Goal: Task Accomplishment & Management: Use online tool/utility

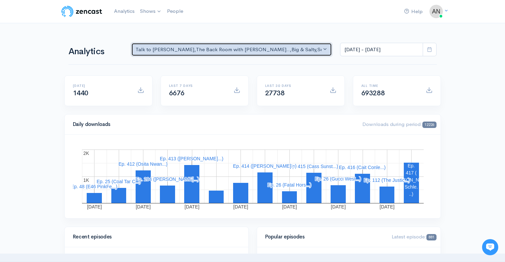
click at [242, 51] on div "Talk to [PERSON_NAME] , The Back Room with [PERSON_NAME].. , Big & Salty , Seri…" at bounding box center [229, 50] width 186 height 8
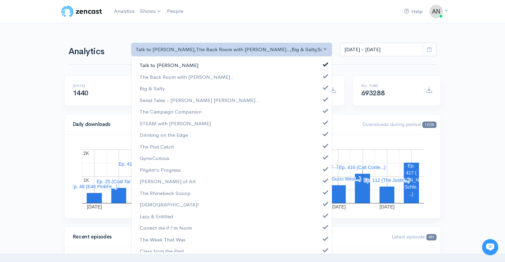
click at [324, 63] on span at bounding box center [325, 63] width 3 height 5
select select "10316"
click at [321, 90] on link "Big & Salty" at bounding box center [232, 89] width 200 height 12
click at [324, 100] on span at bounding box center [325, 98] width 3 height 5
click at [324, 109] on span at bounding box center [325, 110] width 3 height 5
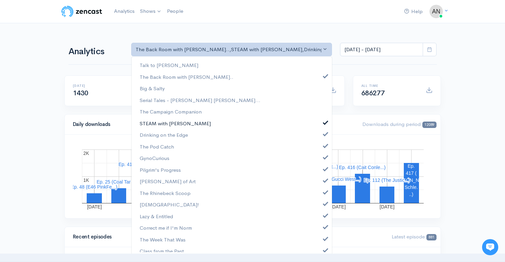
click at [324, 122] on span at bounding box center [325, 121] width 3 height 5
click at [320, 131] on link "Drinking on the Edge" at bounding box center [232, 135] width 200 height 12
click at [324, 144] on span at bounding box center [325, 145] width 3 height 5
click at [320, 154] on link "GynoCurious" at bounding box center [232, 158] width 200 height 12
click at [320, 171] on link "Pilgrim's Progress" at bounding box center [232, 170] width 200 height 12
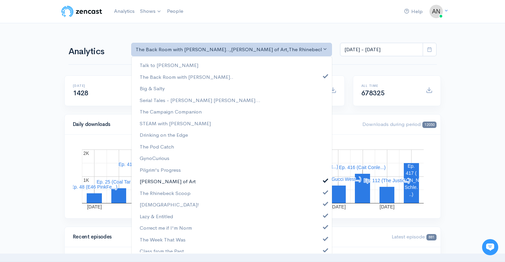
click at [324, 181] on span at bounding box center [325, 179] width 3 height 5
click at [320, 188] on link "The Rhinebeck Scoop" at bounding box center [232, 194] width 200 height 12
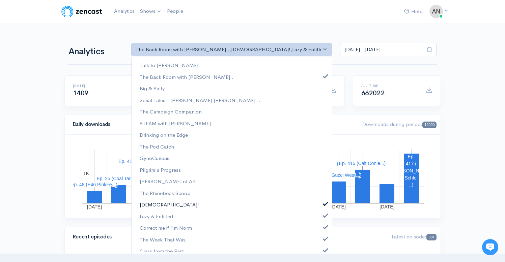
click at [320, 207] on link "[DEMOGRAPHIC_DATA]!" at bounding box center [232, 205] width 200 height 12
click at [321, 218] on link "Lazy & Entitled" at bounding box center [232, 217] width 200 height 12
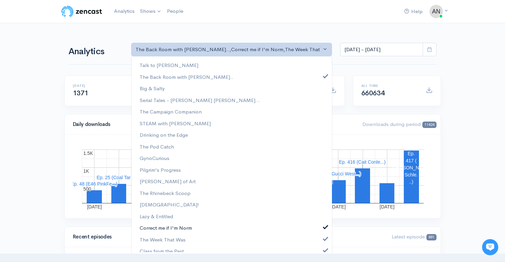
click at [324, 225] on span at bounding box center [325, 226] width 3 height 5
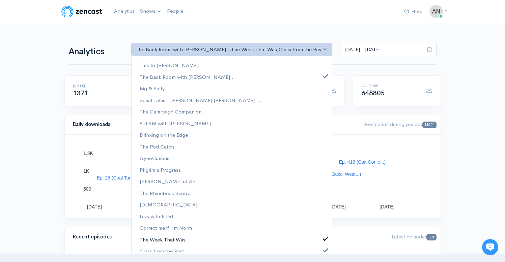
click at [320, 235] on link "The Week That Was" at bounding box center [232, 240] width 200 height 12
click at [324, 248] on span at bounding box center [325, 249] width 3 height 5
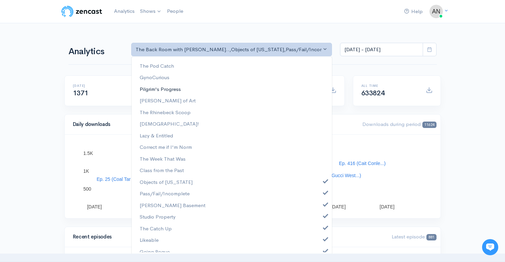
scroll to position [98, 0]
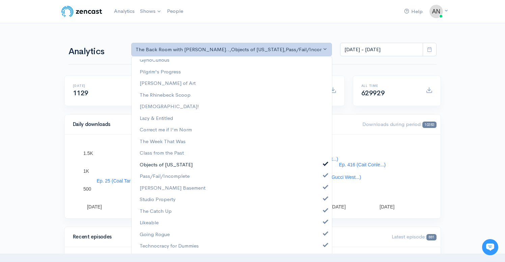
click at [324, 163] on span at bounding box center [325, 163] width 3 height 5
click at [324, 174] on span at bounding box center [325, 174] width 3 height 5
click at [324, 187] on span at bounding box center [325, 186] width 3 height 5
click at [321, 187] on link "[PERSON_NAME] Basement" at bounding box center [232, 189] width 200 height 12
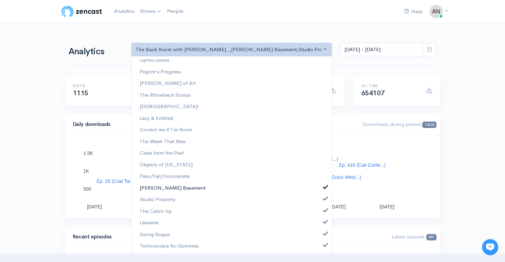
click at [324, 187] on span at bounding box center [325, 186] width 3 height 5
click at [324, 201] on span at bounding box center [325, 198] width 3 height 5
click at [324, 211] on span at bounding box center [325, 209] width 3 height 5
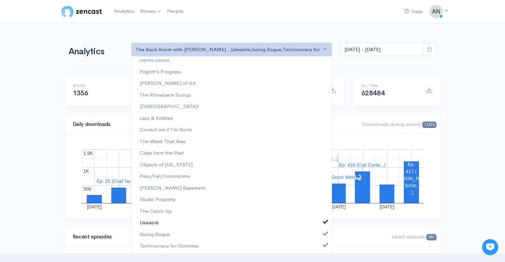
click at [319, 225] on link "Likeable" at bounding box center [232, 223] width 200 height 12
click at [319, 236] on link "Going Rogue" at bounding box center [232, 235] width 200 height 12
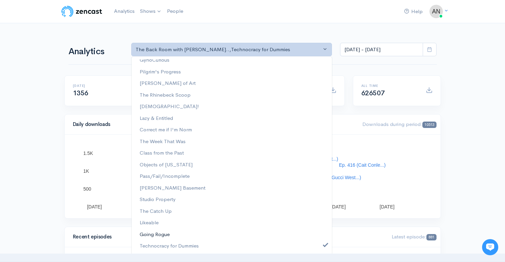
click at [320, 238] on link "Going Rogue" at bounding box center [232, 235] width 200 height 12
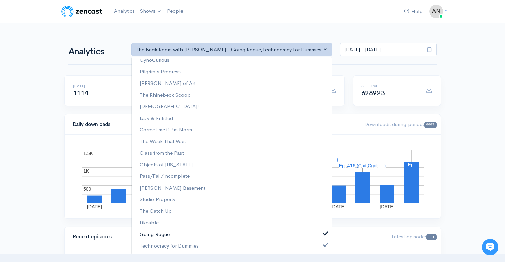
click at [320, 238] on link "Going Rogue" at bounding box center [232, 235] width 200 height 12
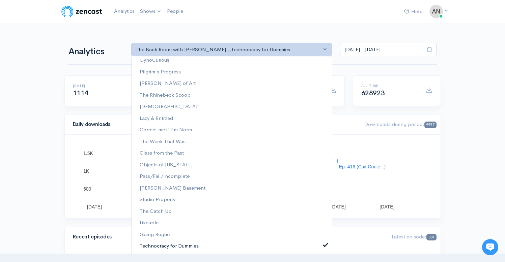
click at [320, 251] on link "Technocracy for Dummies" at bounding box center [232, 247] width 200 height 12
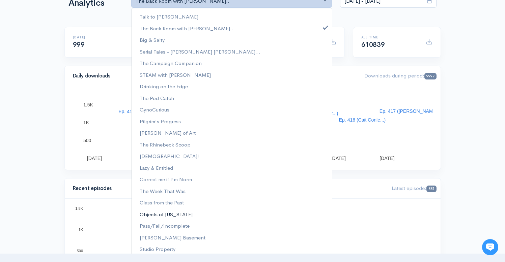
scroll to position [0, 0]
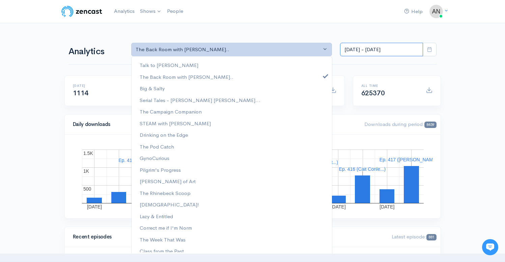
click at [358, 48] on input "[DATE] - [DATE]" at bounding box center [381, 50] width 83 height 14
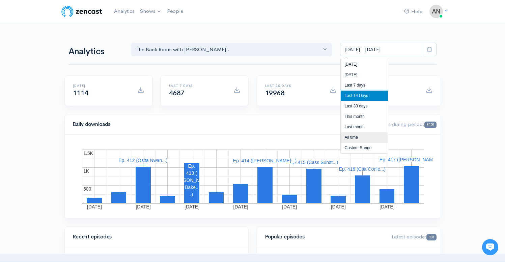
click at [351, 141] on li "All time" at bounding box center [364, 138] width 47 height 10
type input "[DATE] - [DATE]"
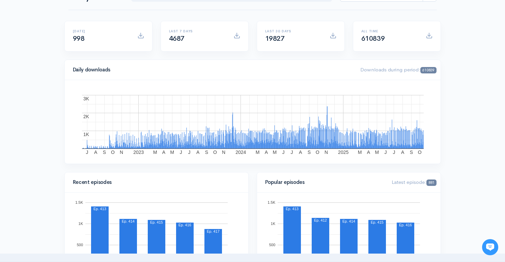
scroll to position [25, 0]
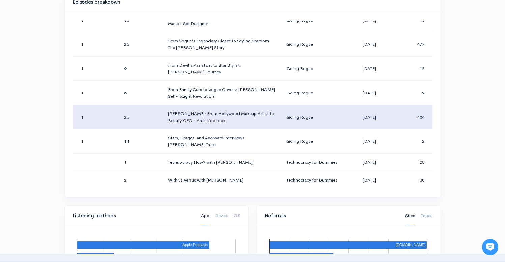
scroll to position [23038, 0]
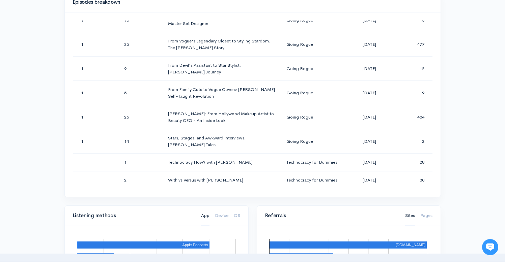
click at [473, 99] on div "Help Notifications View all Your profile Team settings Radio Free Rhinecliff Cu…" at bounding box center [252, 130] width 505 height 956
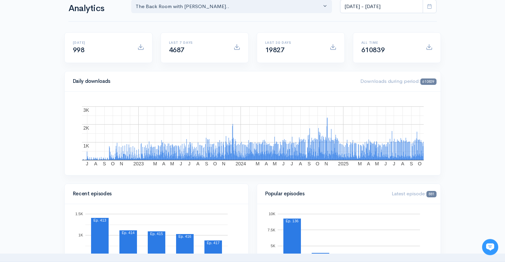
scroll to position [0, 0]
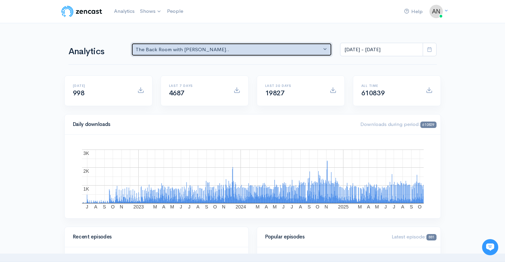
click at [198, 50] on div "The Back Room with [PERSON_NAME].." at bounding box center [229, 50] width 186 height 8
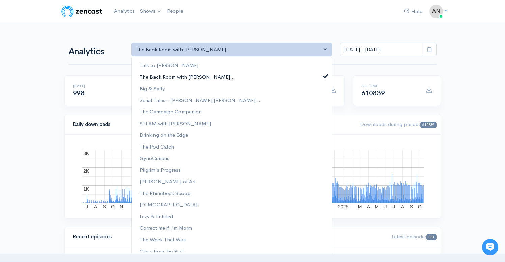
click at [318, 74] on link "The Back Room with [PERSON_NAME].." at bounding box center [232, 77] width 200 height 12
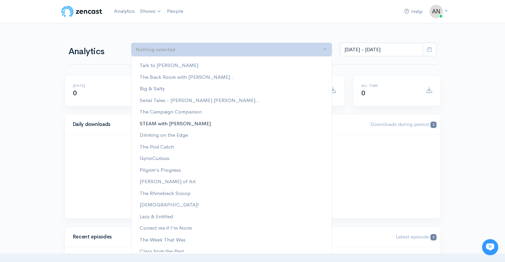
scroll to position [98, 0]
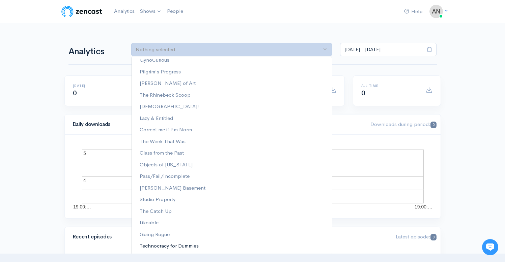
click at [169, 247] on span "Technocracy for Dummies" at bounding box center [169, 247] width 59 height 8
select select "15989"
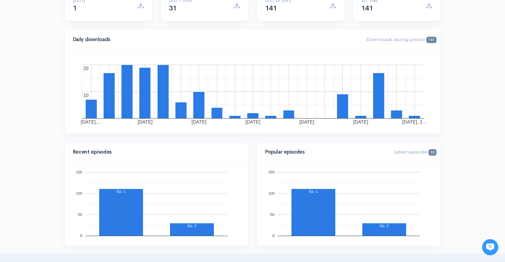
scroll to position [0, 0]
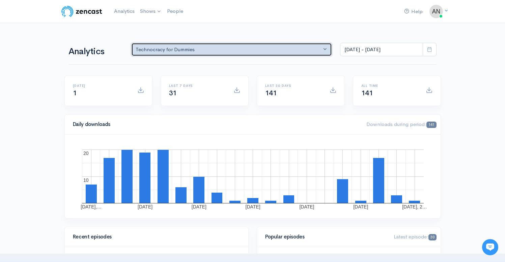
click at [253, 54] on div "Technocracy for Dummies" at bounding box center [229, 50] width 186 height 8
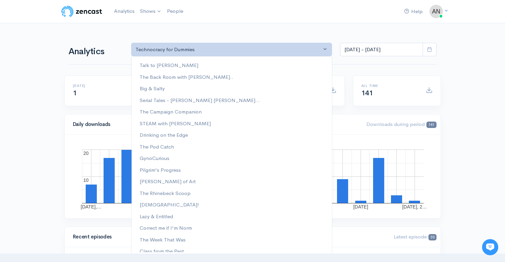
scroll to position [98, 0]
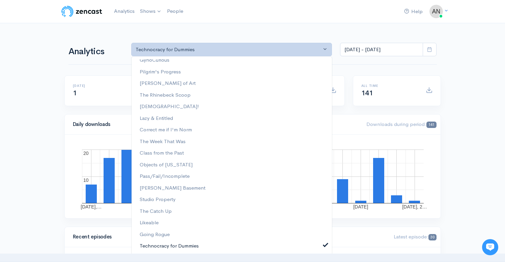
click at [324, 247] on span at bounding box center [325, 244] width 3 height 5
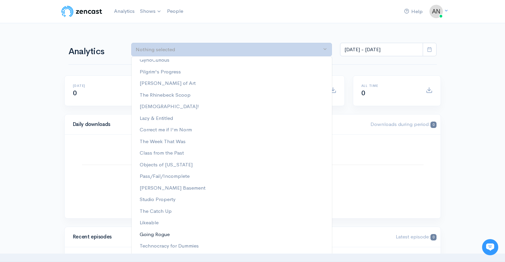
click at [154, 238] on span "Going Rogue" at bounding box center [155, 235] width 30 height 8
select select "15466"
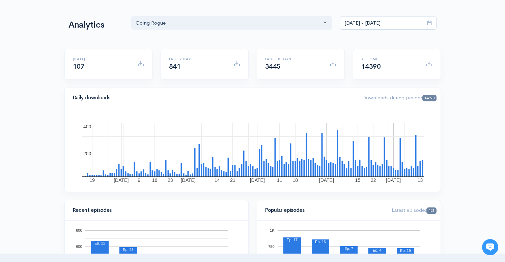
scroll to position [0, 0]
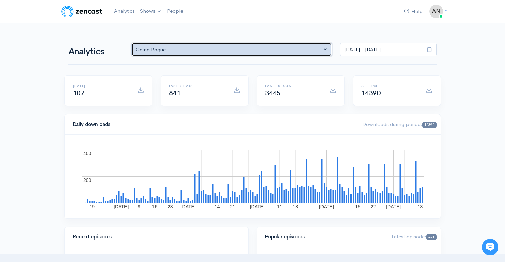
click at [210, 51] on div "Going Rogue" at bounding box center [229, 50] width 186 height 8
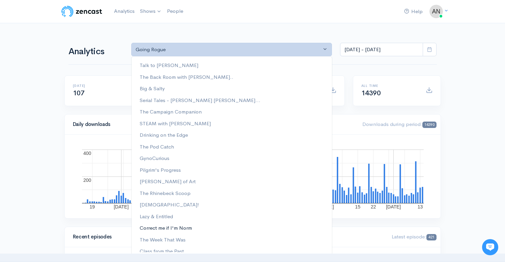
scroll to position [98, 0]
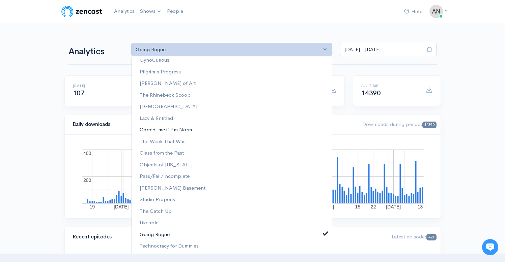
click at [318, 232] on link "Going Rogue" at bounding box center [232, 235] width 200 height 12
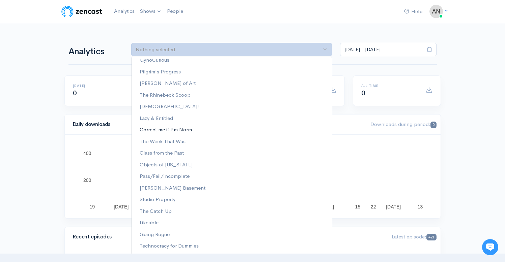
scroll to position [0, 0]
click at [176, 95] on span "The Rhinebeck Scoop" at bounding box center [165, 95] width 51 height 8
select select "13481"
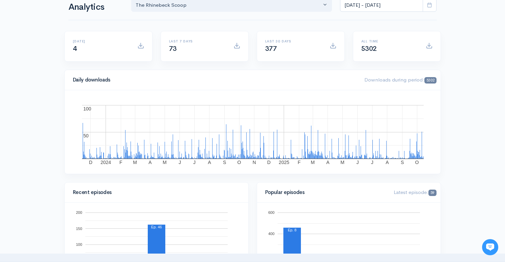
scroll to position [0, 0]
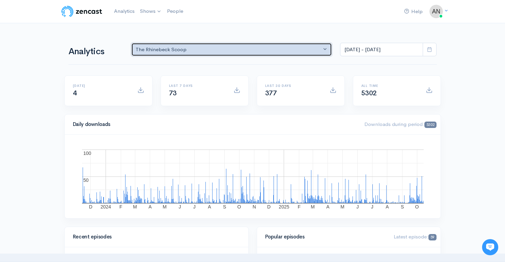
click at [220, 49] on div "The Rhinebeck Scoop" at bounding box center [229, 50] width 186 height 8
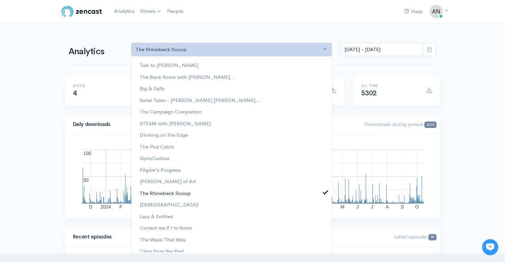
click at [324, 191] on span at bounding box center [325, 191] width 3 height 5
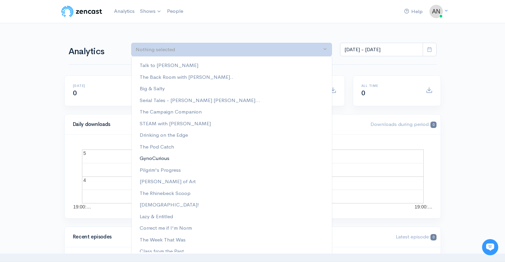
click at [154, 157] on span "GynoCurious" at bounding box center [155, 159] width 30 height 8
select select "12646"
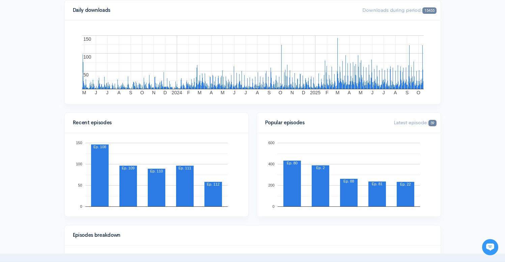
scroll to position [0, 0]
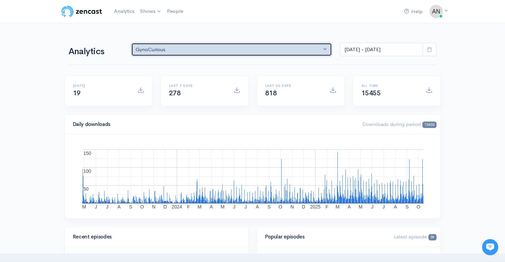
click at [209, 48] on div "GynoCurious" at bounding box center [229, 50] width 186 height 8
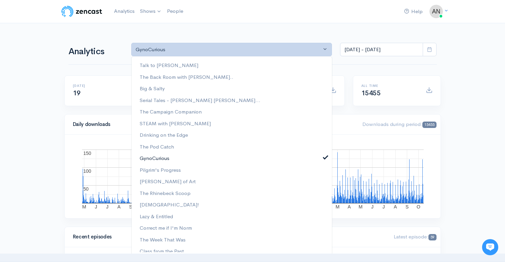
click at [324, 159] on span at bounding box center [325, 156] width 3 height 5
select select "analytics podcast selector"
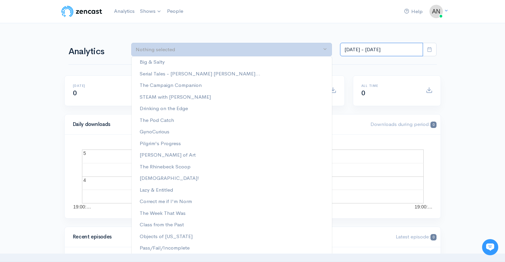
click at [389, 48] on input "[DATE] - [DATE]" at bounding box center [381, 50] width 83 height 14
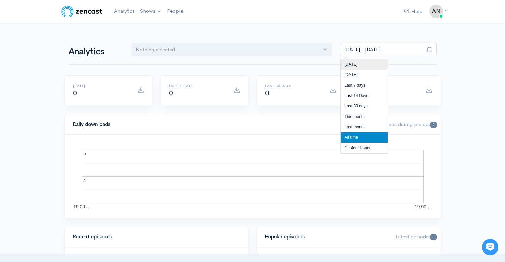
click at [354, 63] on li "[DATE]" at bounding box center [364, 64] width 47 height 10
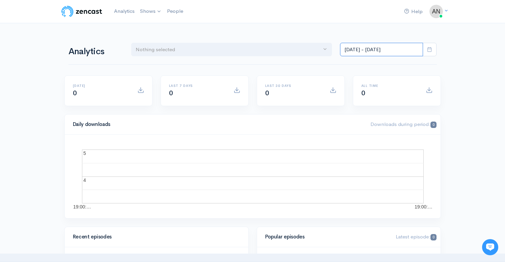
click at [368, 51] on input "[DATE] - [DATE]" at bounding box center [381, 50] width 83 height 14
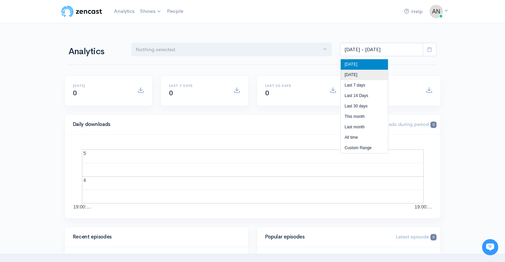
click at [351, 74] on li "[DATE]" at bounding box center [364, 75] width 47 height 10
type input "[DATE] - [DATE]"
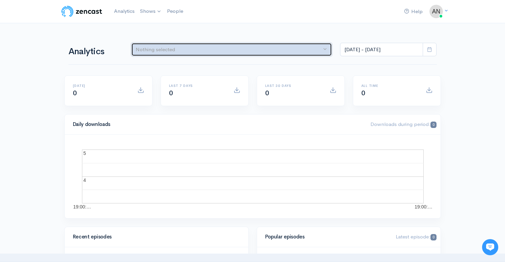
click at [225, 51] on div "Nothing selected" at bounding box center [229, 50] width 186 height 8
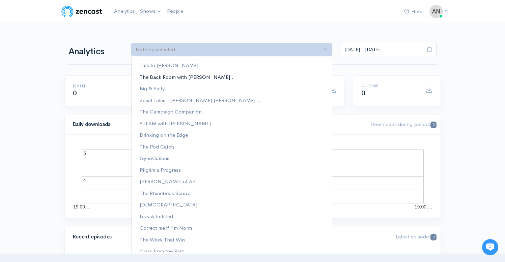
click at [271, 77] on link "The Back Room with [PERSON_NAME].." at bounding box center [232, 77] width 200 height 12
select select "10316"
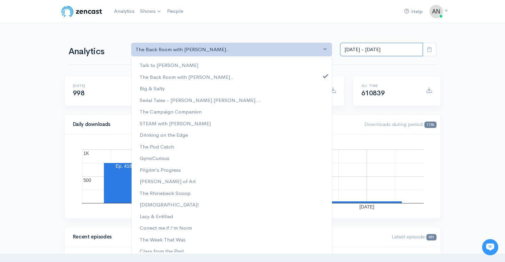
click at [369, 50] on input "[DATE] - [DATE]" at bounding box center [381, 50] width 83 height 14
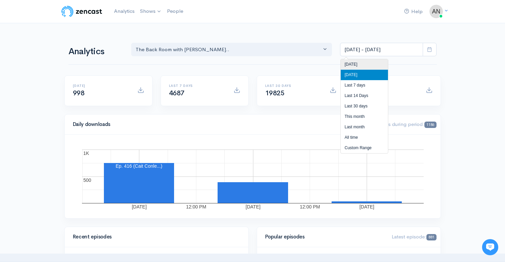
click at [353, 64] on li "[DATE]" at bounding box center [364, 64] width 47 height 10
type input "[DATE] - [DATE]"
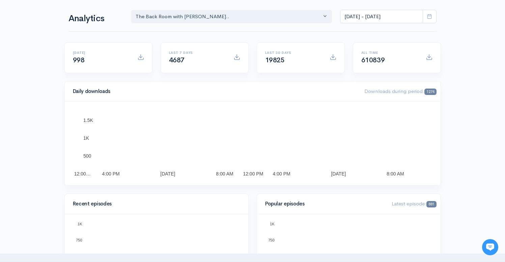
scroll to position [0, 0]
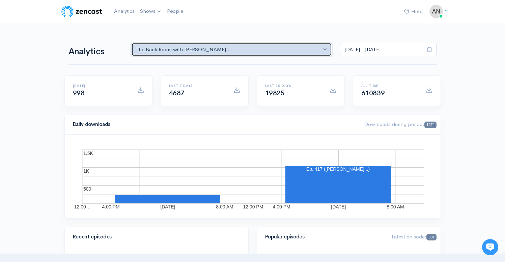
click at [170, 50] on div "The Back Room with [PERSON_NAME].." at bounding box center [229, 50] width 186 height 8
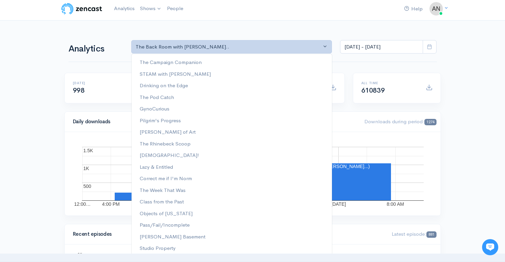
scroll to position [50, 0]
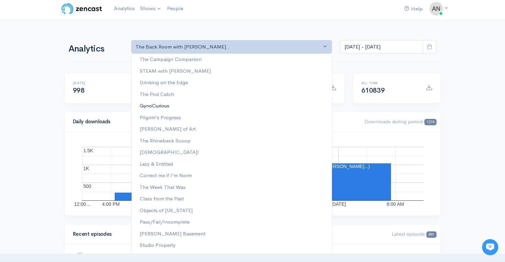
click at [157, 106] on span "GynoCurious" at bounding box center [155, 106] width 30 height 8
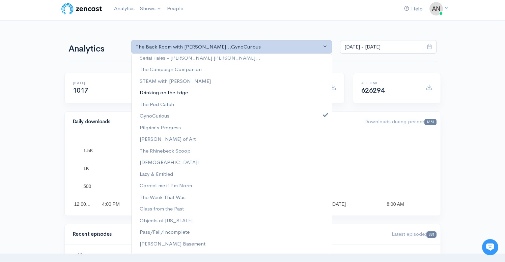
scroll to position [0, 0]
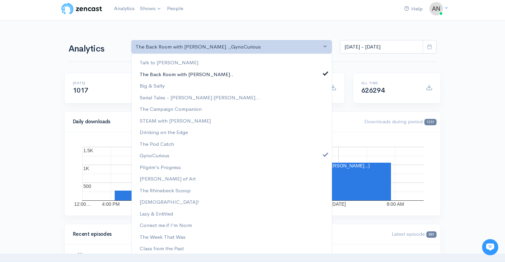
click at [324, 73] on span at bounding box center [325, 72] width 3 height 5
select select "12646"
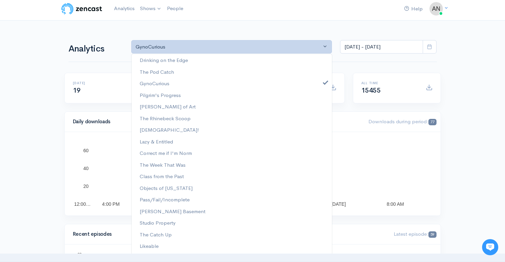
scroll to position [73, 0]
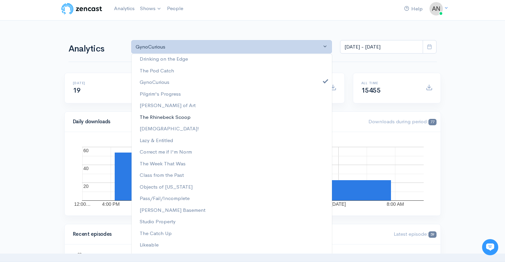
click at [187, 117] on span "The Rhinebeck Scoop" at bounding box center [165, 118] width 51 height 8
click at [171, 142] on span "Lazy & Entitled" at bounding box center [156, 141] width 33 height 8
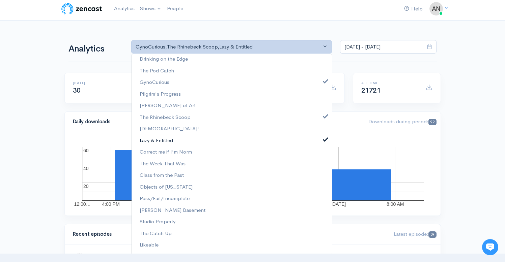
click at [171, 142] on span "Lazy & Entitled" at bounding box center [156, 141] width 33 height 8
click at [318, 79] on link "GynoCurious" at bounding box center [232, 83] width 200 height 12
select select "13481"
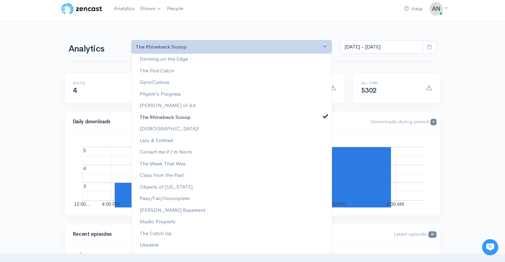
click at [324, 116] on span at bounding box center [325, 115] width 3 height 5
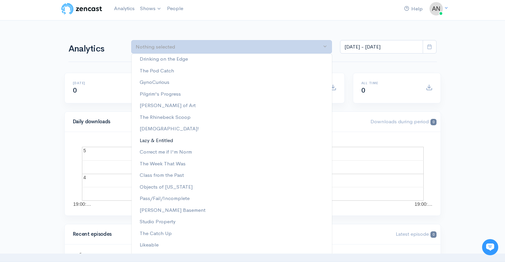
click at [239, 139] on link "Lazy & Entitled" at bounding box center [232, 141] width 200 height 12
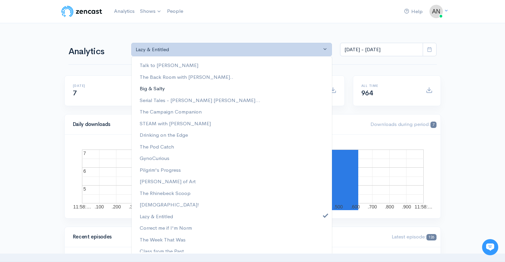
click at [159, 89] on span "Big & Salty" at bounding box center [152, 89] width 25 height 8
click at [162, 103] on span "Serial Tales - [PERSON_NAME] [PERSON_NAME]..." at bounding box center [200, 100] width 121 height 8
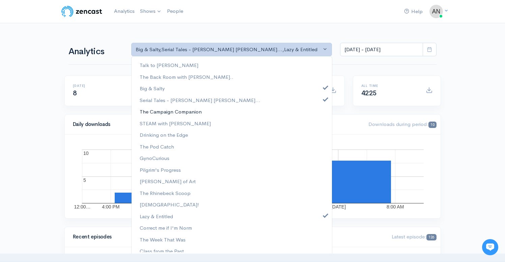
click at [171, 111] on span "The Campaign Companion" at bounding box center [171, 112] width 62 height 8
click at [172, 123] on span "STEAM with [PERSON_NAME]" at bounding box center [175, 124] width 71 height 8
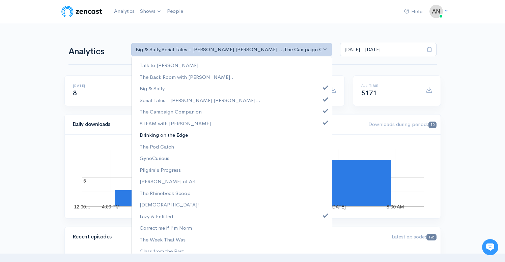
click at [171, 137] on span "Drinking on the Edge" at bounding box center [164, 135] width 48 height 8
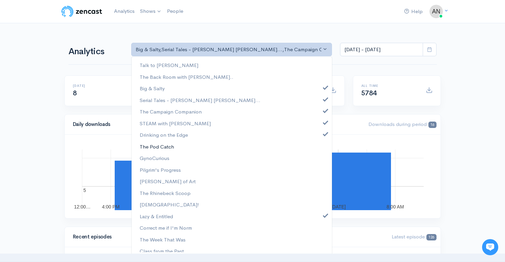
click at [167, 149] on span "The Pod Catch" at bounding box center [157, 147] width 34 height 8
click at [163, 157] on span "GynoCurious" at bounding box center [155, 159] width 30 height 8
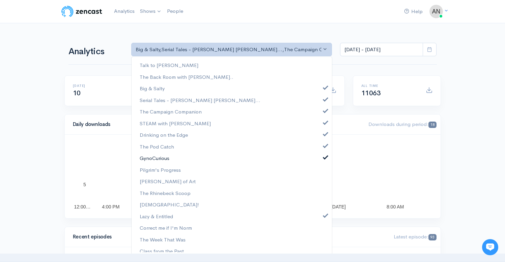
scroll to position [58, 0]
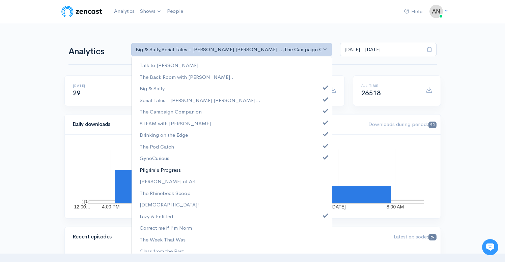
click at [163, 166] on link "Pilgrim's Progress" at bounding box center [232, 170] width 200 height 12
click at [156, 178] on span "[PERSON_NAME] of Art" at bounding box center [168, 182] width 56 height 8
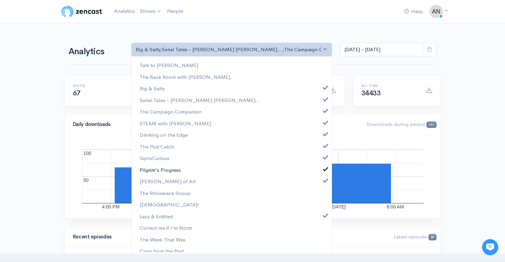
click at [166, 170] on span "Pilgrim's Progress" at bounding box center [160, 170] width 41 height 8
click at [320, 169] on link "Pilgrim's Progress" at bounding box center [232, 170] width 200 height 12
click at [324, 158] on span at bounding box center [325, 156] width 3 height 5
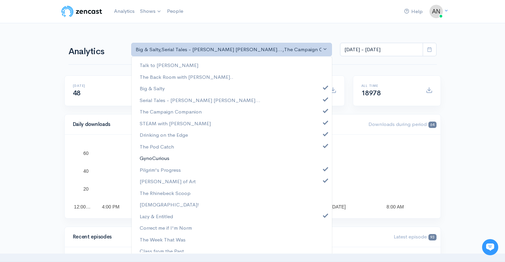
click at [321, 158] on link "GynoCurious" at bounding box center [232, 158] width 200 height 12
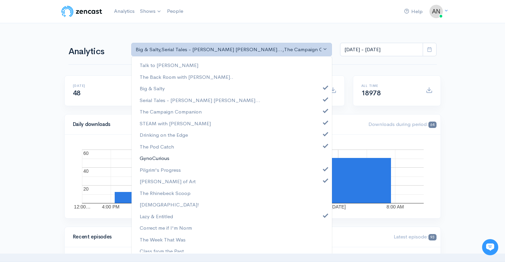
scroll to position [63, 0]
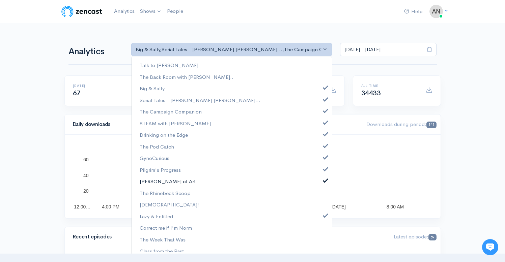
click at [324, 181] on span at bounding box center [325, 179] width 3 height 5
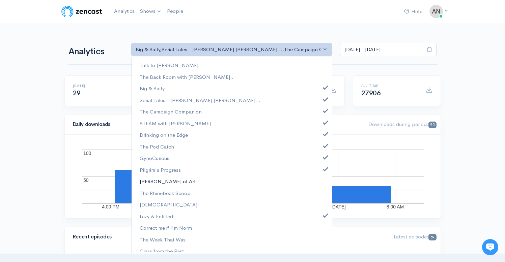
click at [320, 181] on link "[PERSON_NAME] of Art" at bounding box center [232, 182] width 200 height 12
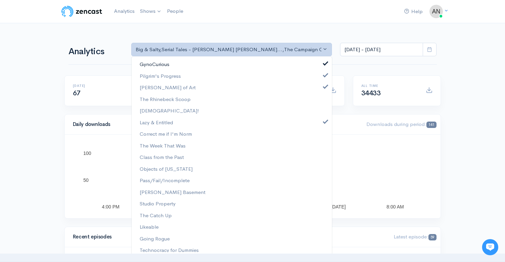
scroll to position [98, 0]
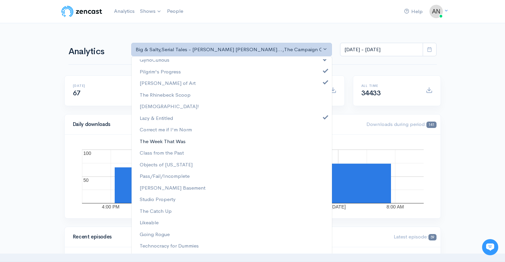
click at [166, 143] on span "The Week That Was" at bounding box center [163, 142] width 46 height 8
click at [170, 131] on span "Correct me if I'm Norm" at bounding box center [166, 130] width 52 height 8
click at [324, 140] on span at bounding box center [325, 140] width 3 height 5
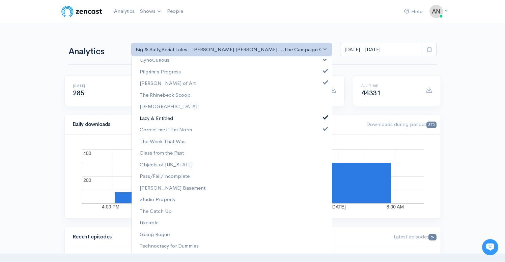
click at [324, 119] on span at bounding box center [325, 116] width 3 height 5
click at [324, 81] on span at bounding box center [325, 81] width 3 height 5
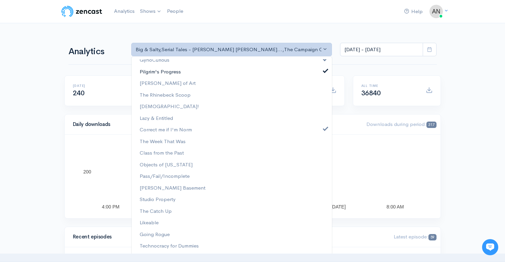
click at [324, 72] on span at bounding box center [325, 70] width 3 height 5
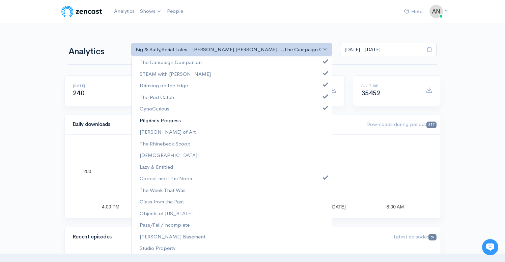
scroll to position [21, 0]
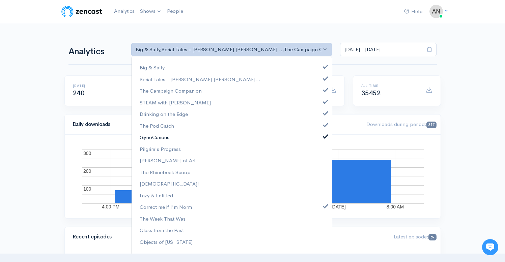
click at [324, 134] on span at bounding box center [325, 135] width 3 height 5
click at [324, 126] on span at bounding box center [325, 124] width 3 height 5
click at [324, 111] on span at bounding box center [325, 112] width 3 height 5
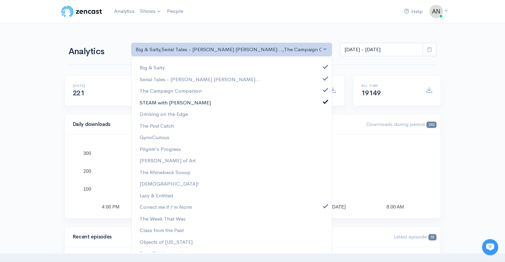
click at [324, 101] on span at bounding box center [325, 101] width 3 height 5
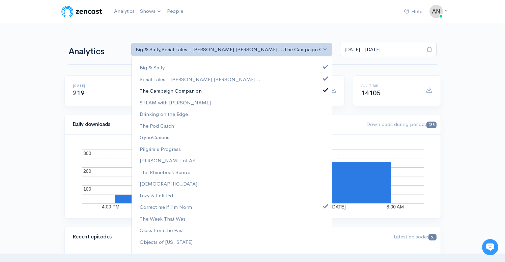
click at [324, 91] on span at bounding box center [325, 89] width 3 height 5
click at [318, 80] on link "Serial Tales - [PERSON_NAME] [PERSON_NAME]..." at bounding box center [232, 80] width 200 height 12
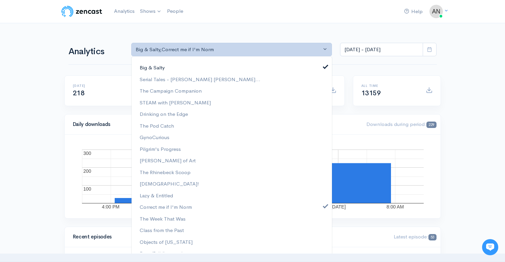
click at [318, 64] on link "Big & Salty" at bounding box center [232, 68] width 200 height 12
select select "13974"
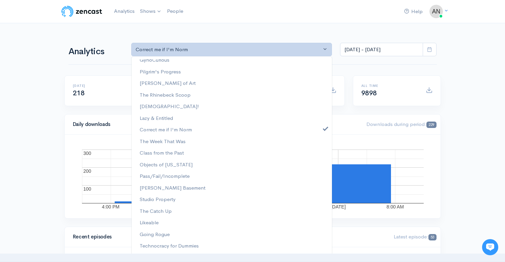
scroll to position [0, 0]
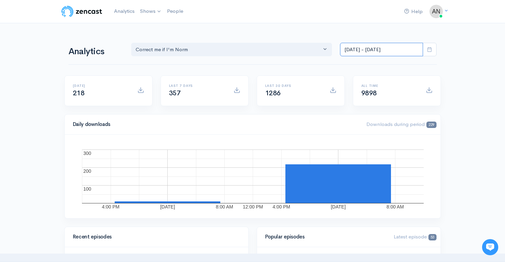
click at [386, 50] on input "[DATE] - [DATE]" at bounding box center [381, 50] width 83 height 14
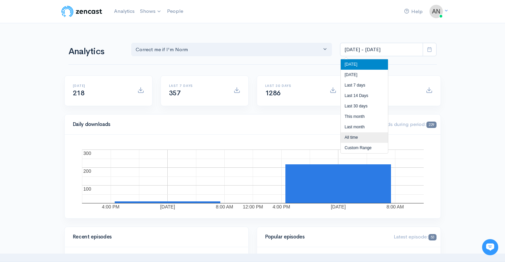
click at [345, 137] on li "All time" at bounding box center [364, 138] width 47 height 10
type input "[DATE] - [DATE]"
